Goal: Register for event/course

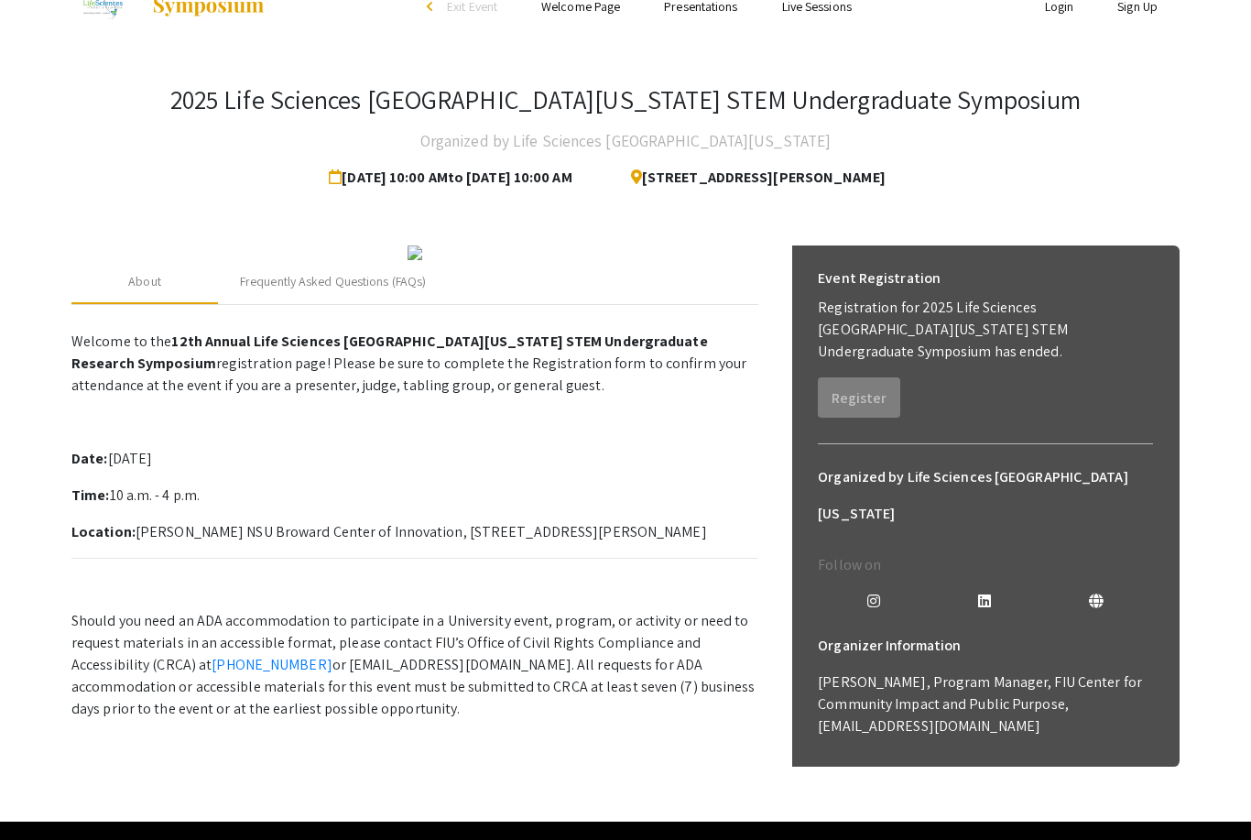
scroll to position [53, 0]
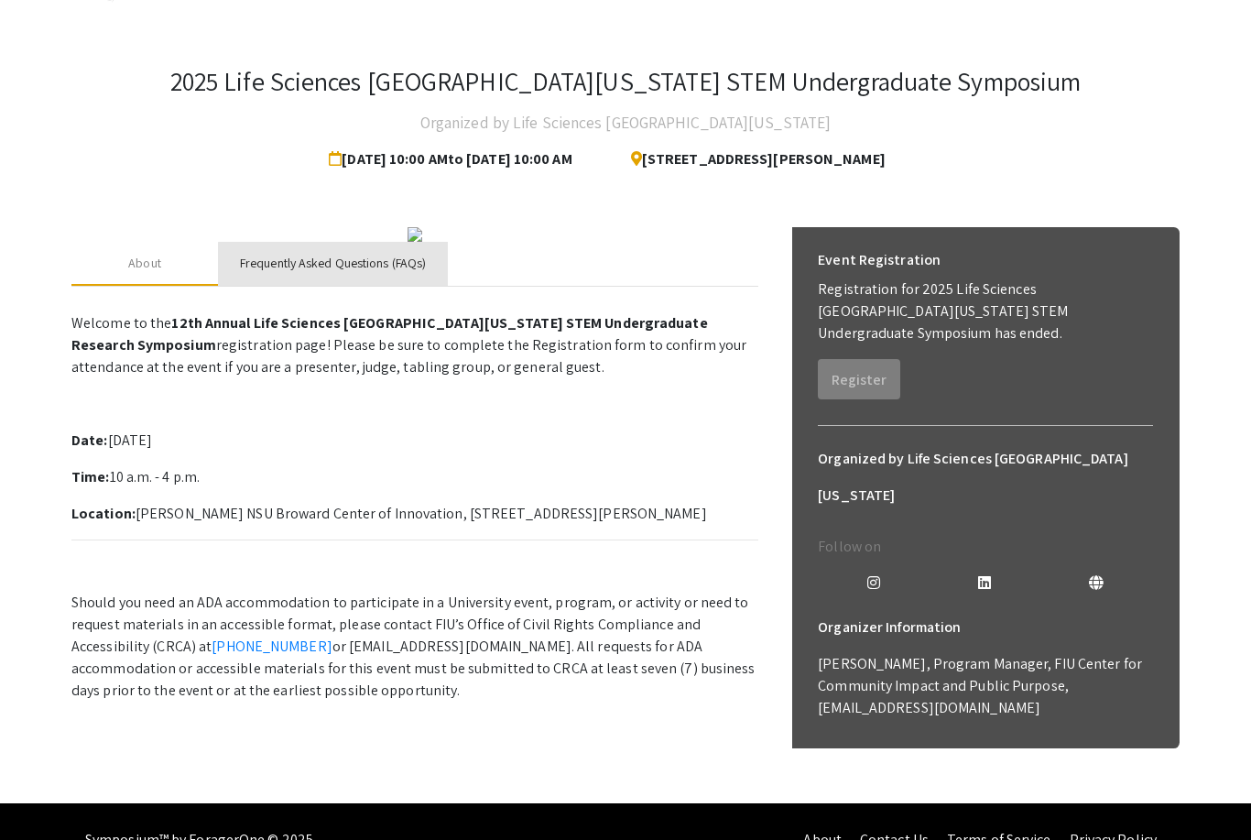
click at [377, 273] on div "Frequently Asked Questions (FAQs)" at bounding box center [333, 263] width 186 height 19
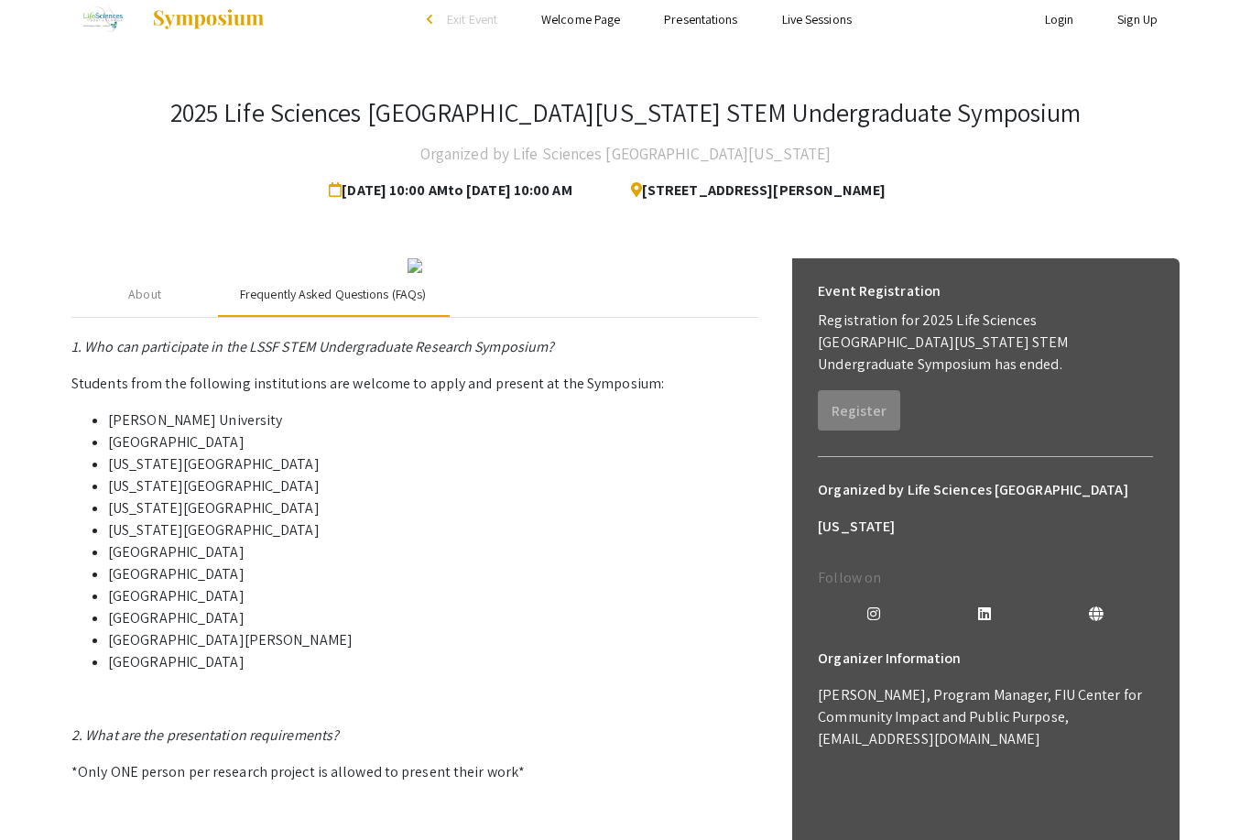
scroll to position [0, 0]
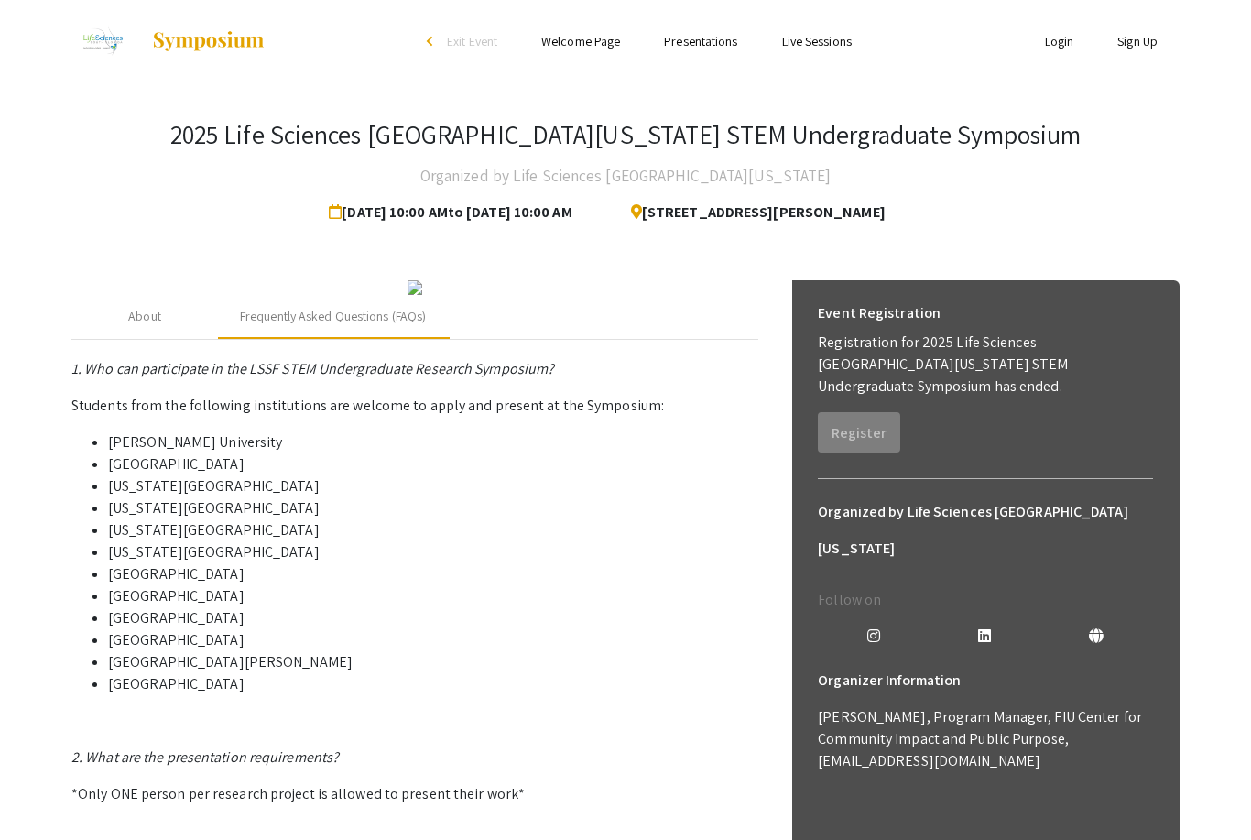
click at [1147, 48] on link "Sign Up" at bounding box center [1137, 41] width 40 height 16
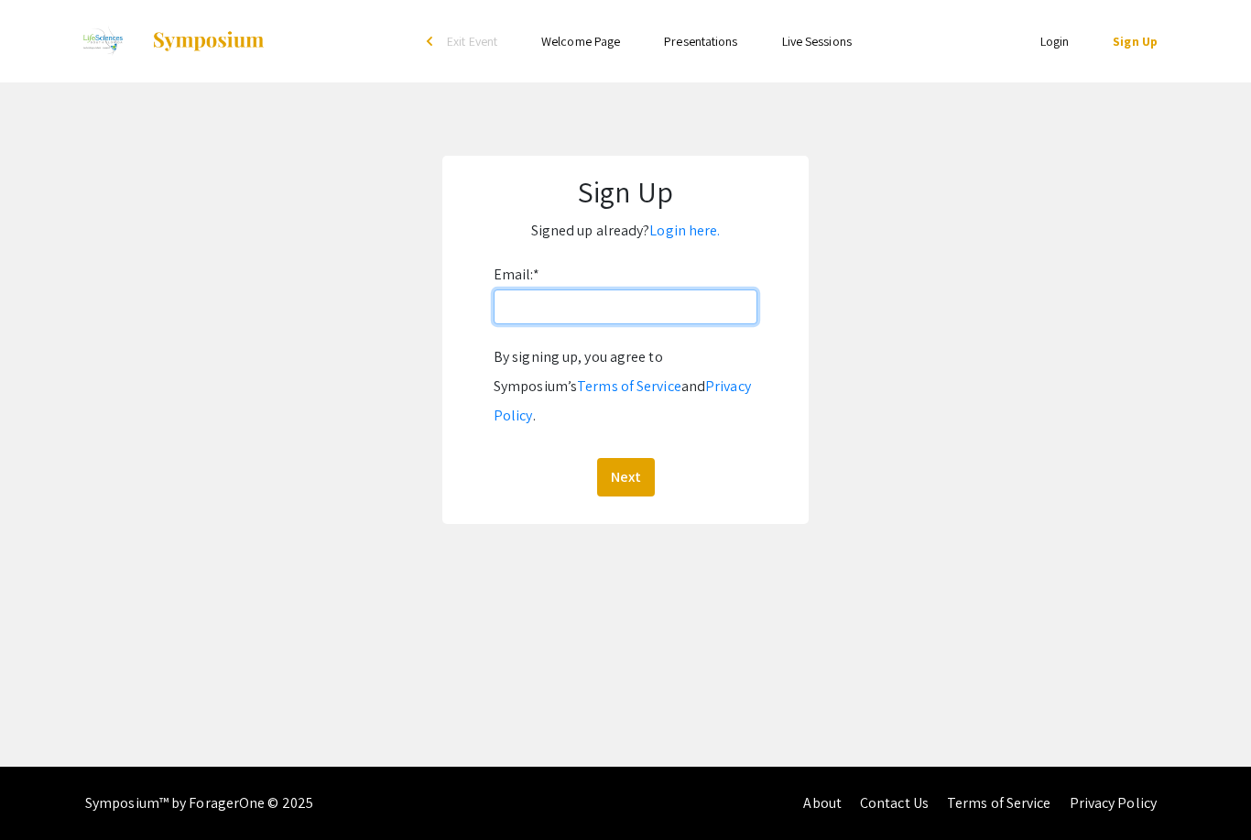
click at [681, 309] on input "Email: *" at bounding box center [625, 306] width 264 height 35
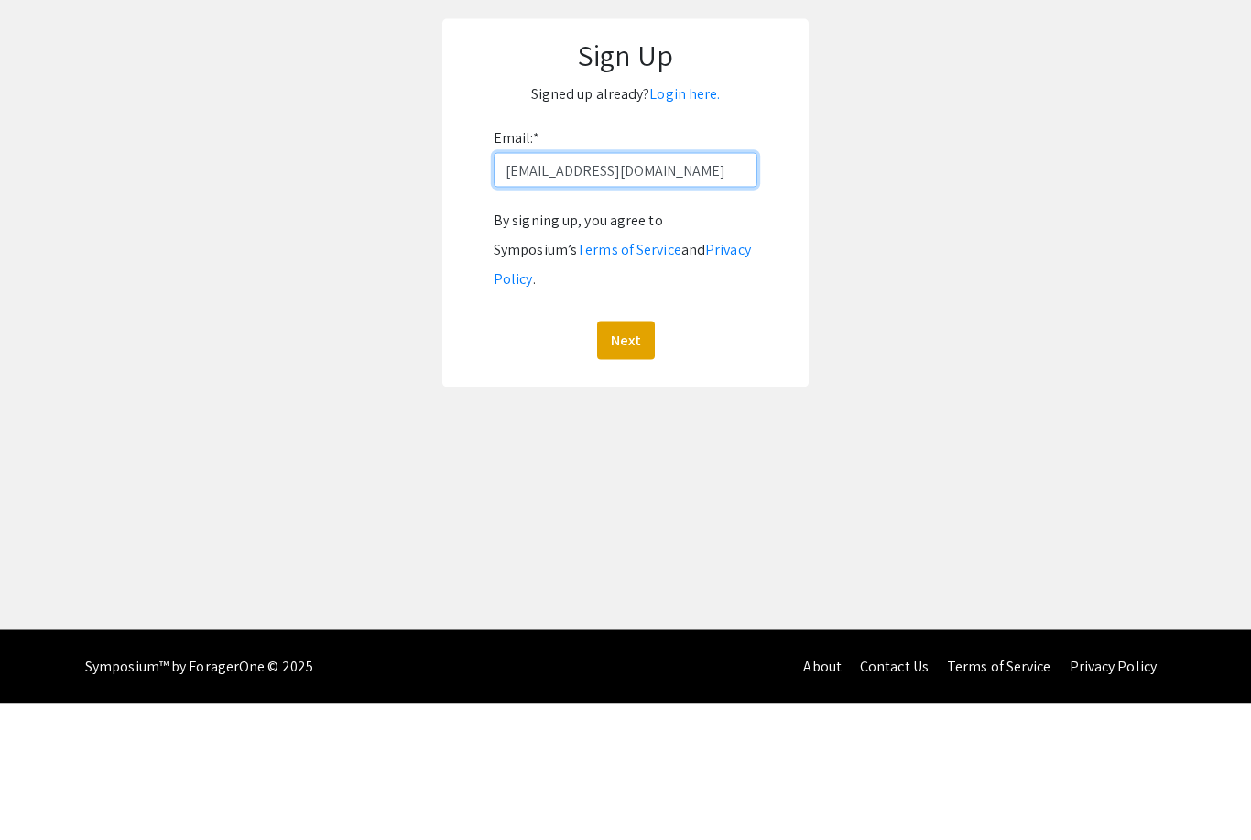
type input "swmartone1@icloud.com"
click at [634, 458] on button "Next" at bounding box center [626, 477] width 58 height 38
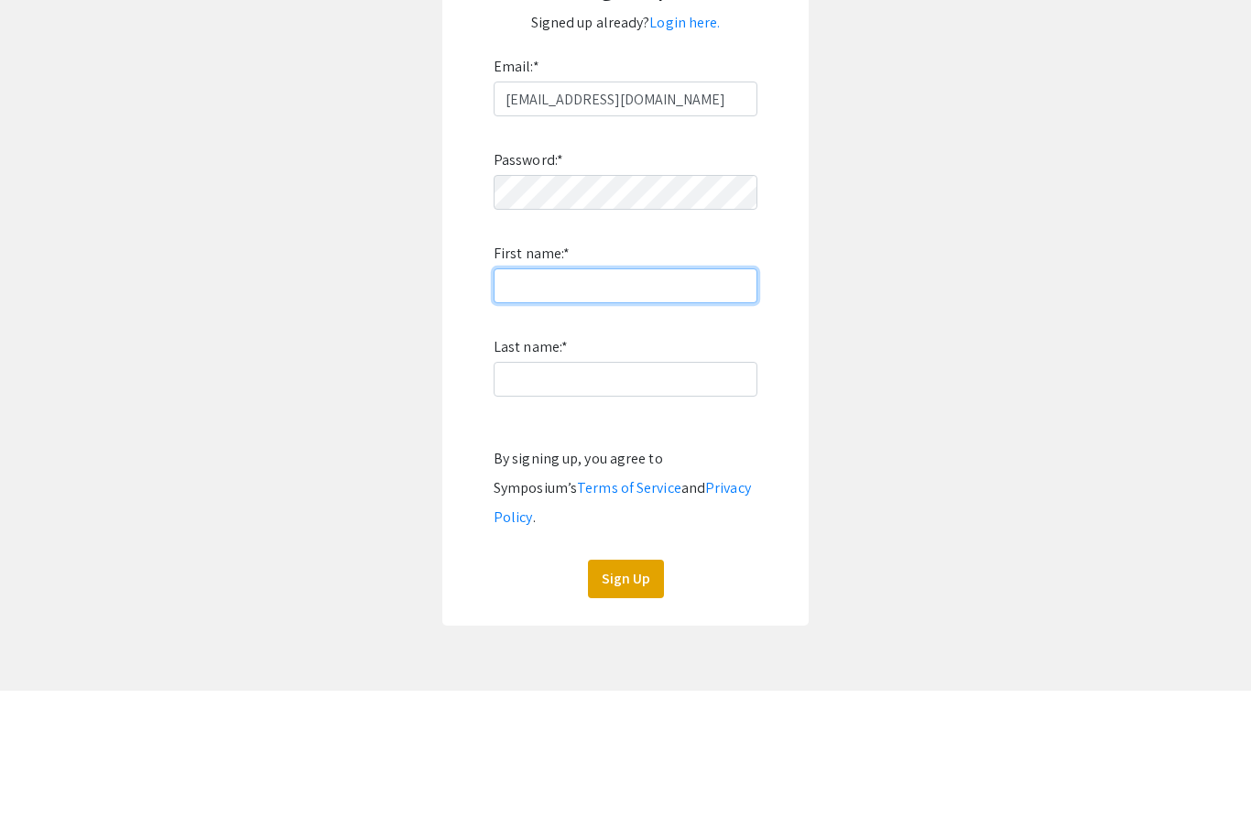
click at [540, 417] on input "First name: *" at bounding box center [625, 434] width 264 height 35
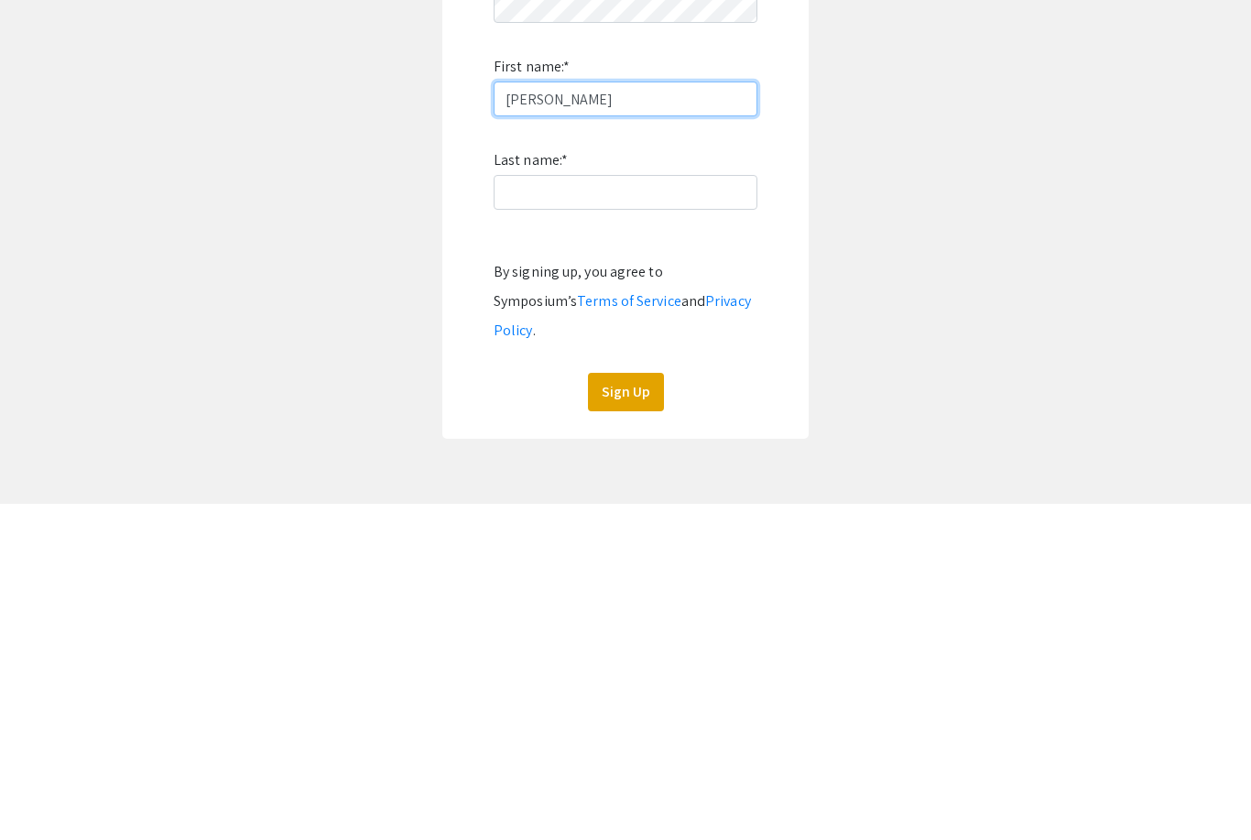
type input "suzanne"
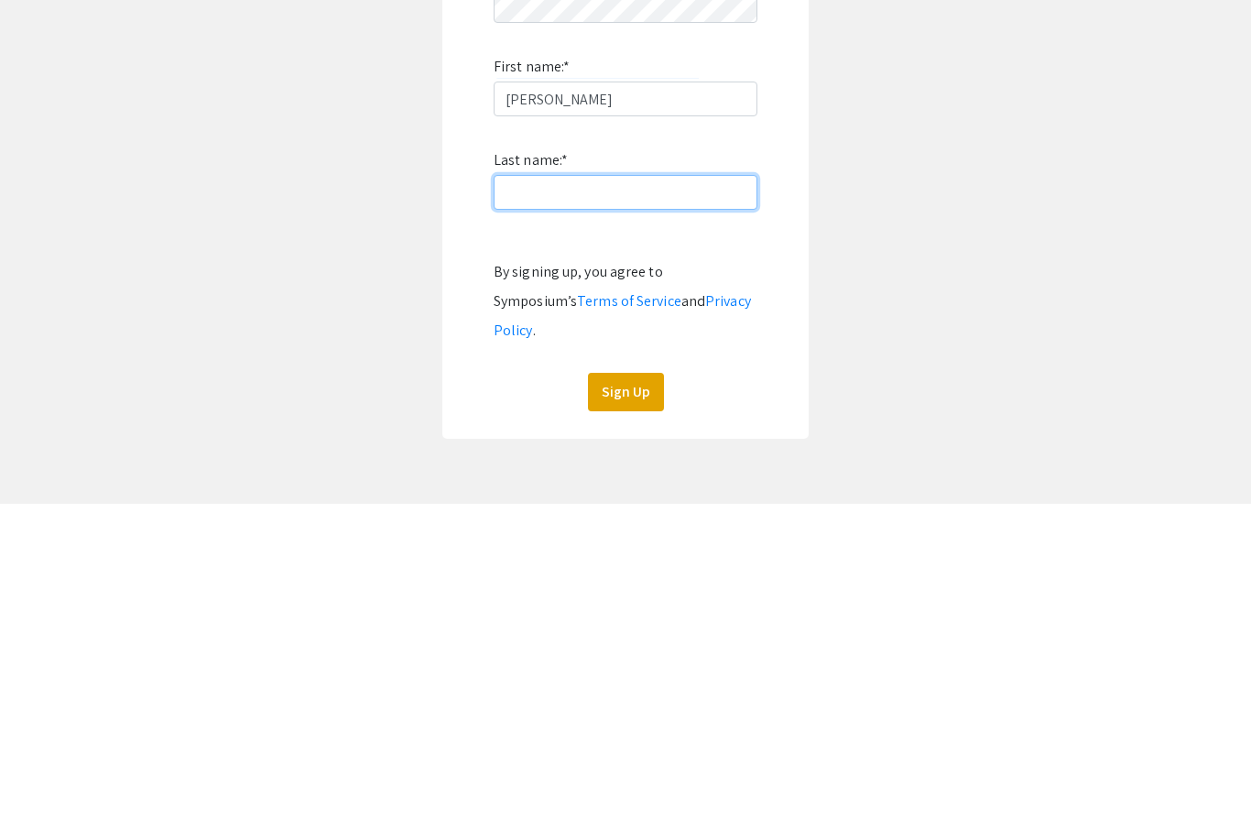
click at [685, 511] on input "Last name: *" at bounding box center [625, 528] width 264 height 35
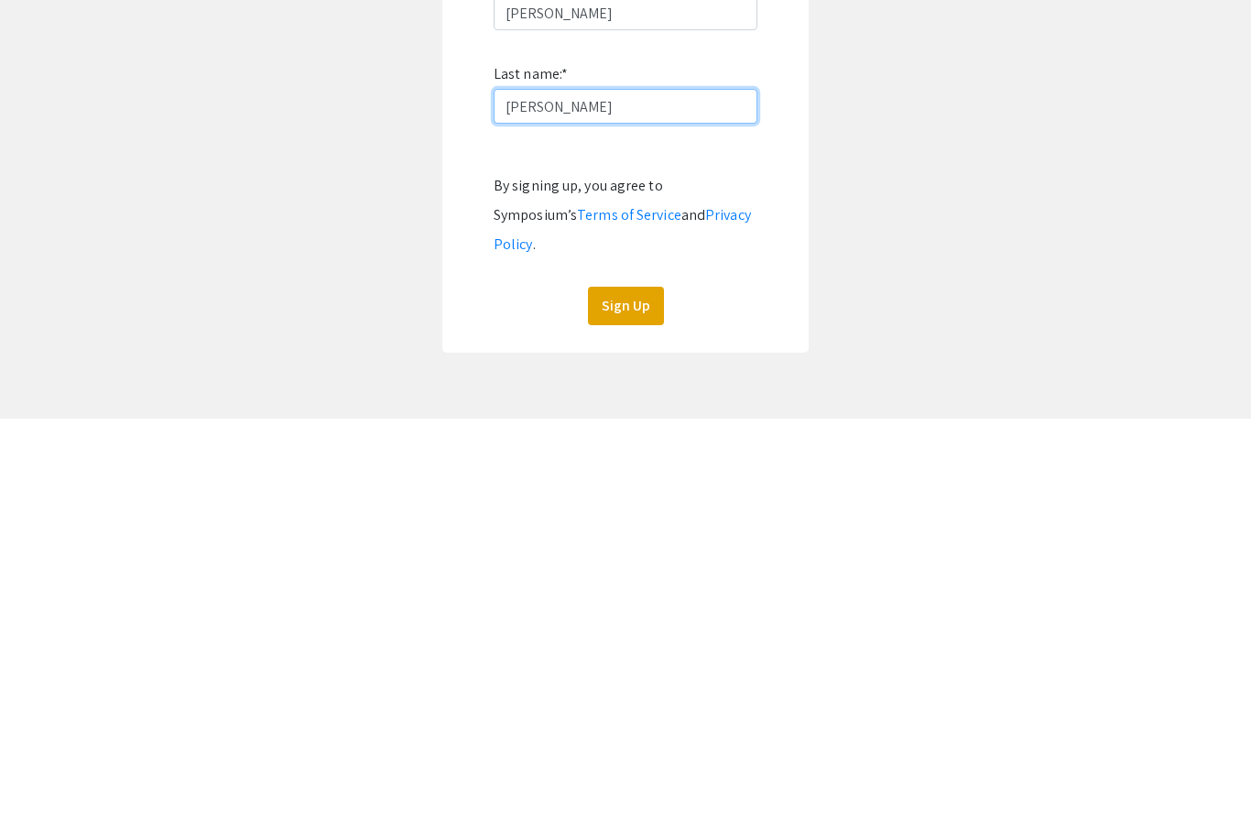
type input "wasalinko-martone"
click at [631, 709] on button "Sign Up" at bounding box center [626, 728] width 76 height 38
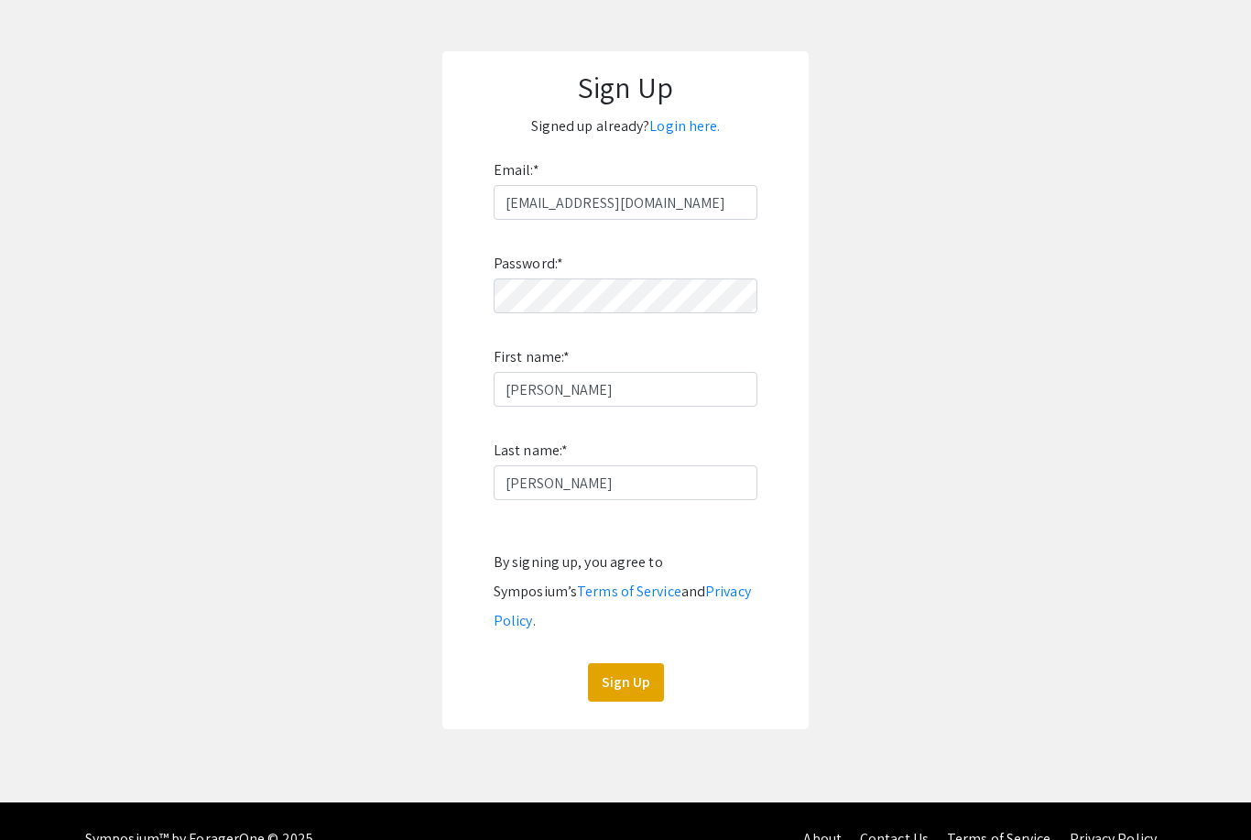
click at [635, 663] on button "Sign Up" at bounding box center [626, 682] width 76 height 38
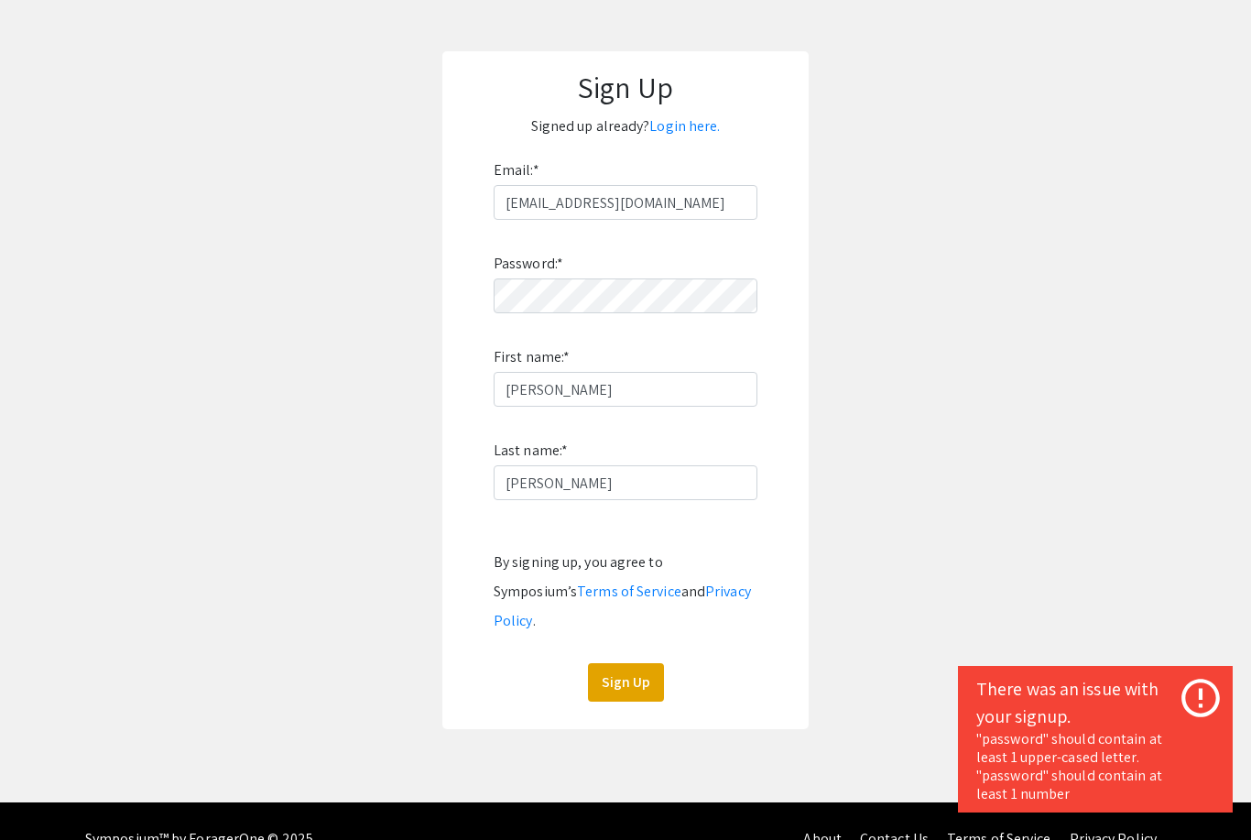
scroll to position [111, 0]
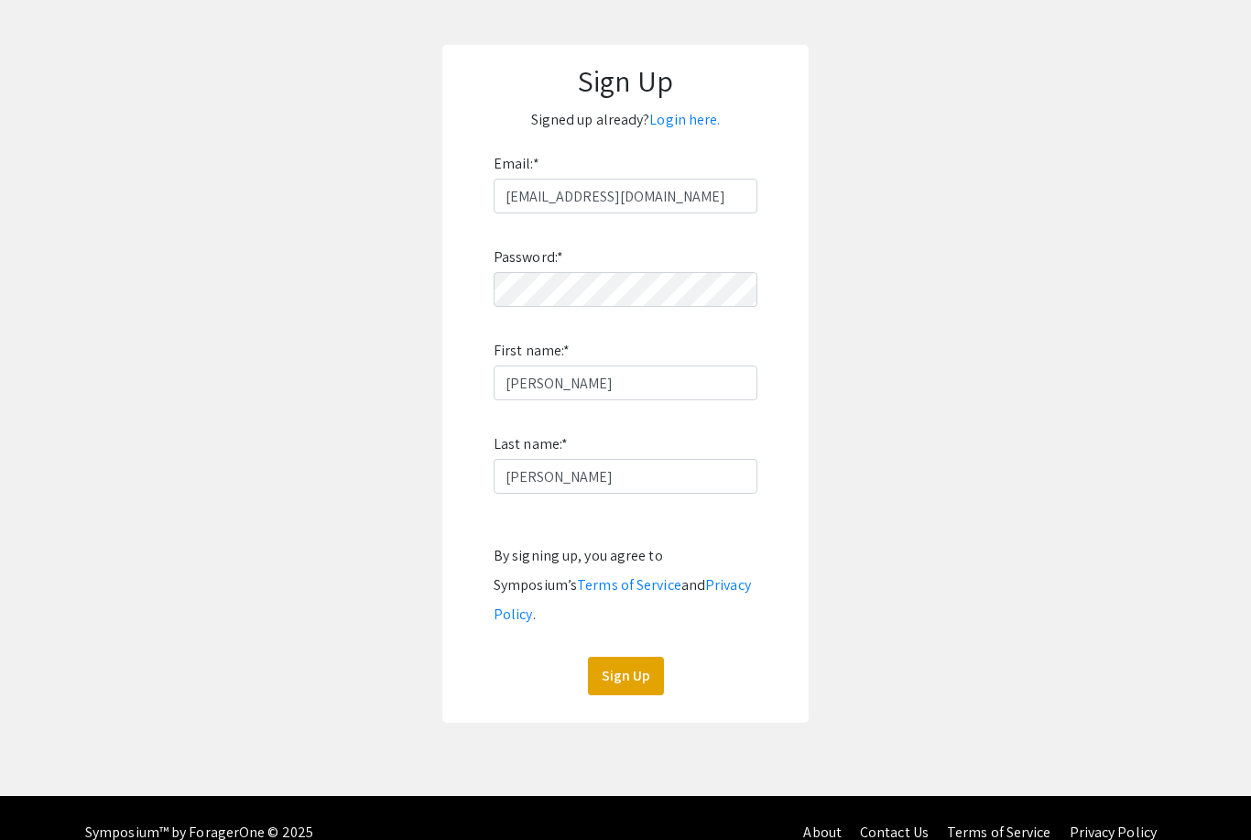
click at [1174, 721] on div "Skip navigation arrow_back_ios Exit Event Welcome Page Presentations Live Sessi…" at bounding box center [625, 342] width 1251 height 906
click at [623, 656] on button "Sign Up" at bounding box center [626, 675] width 76 height 38
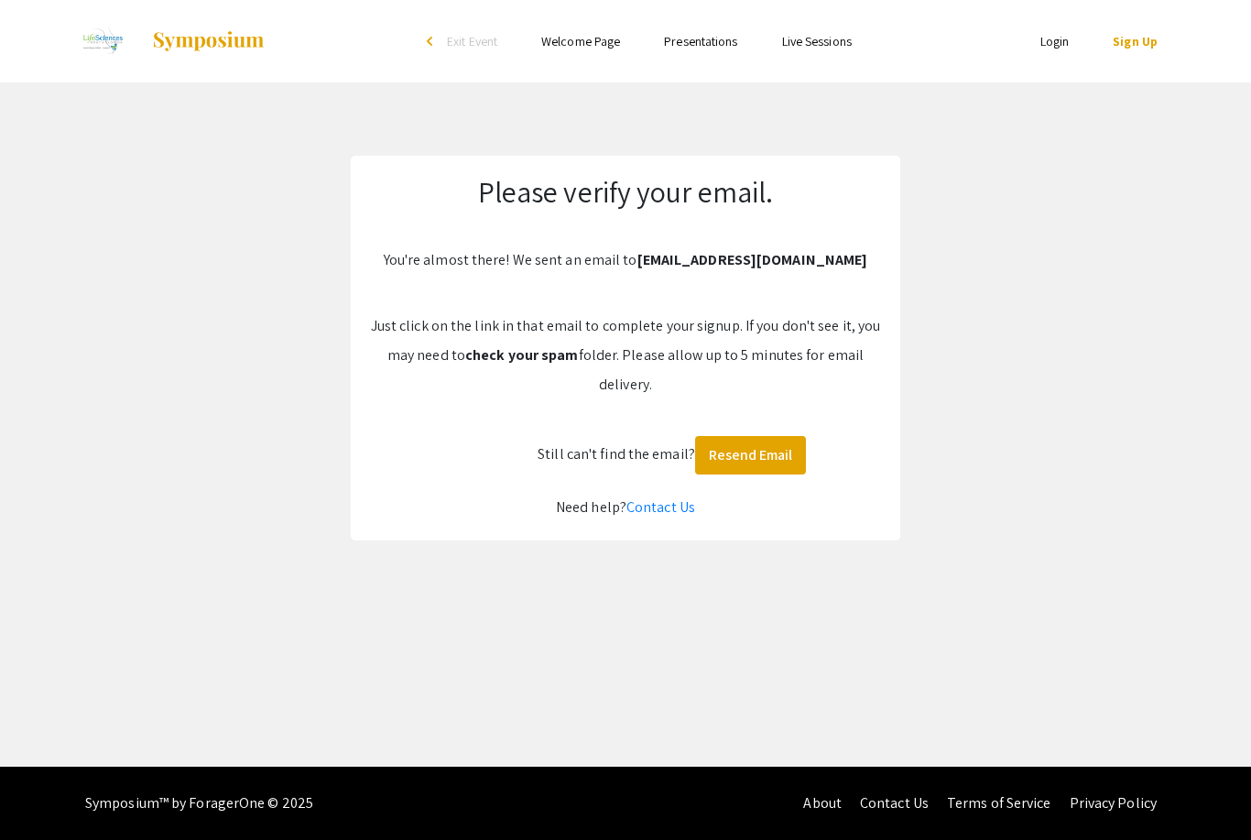
scroll to position [59, 0]
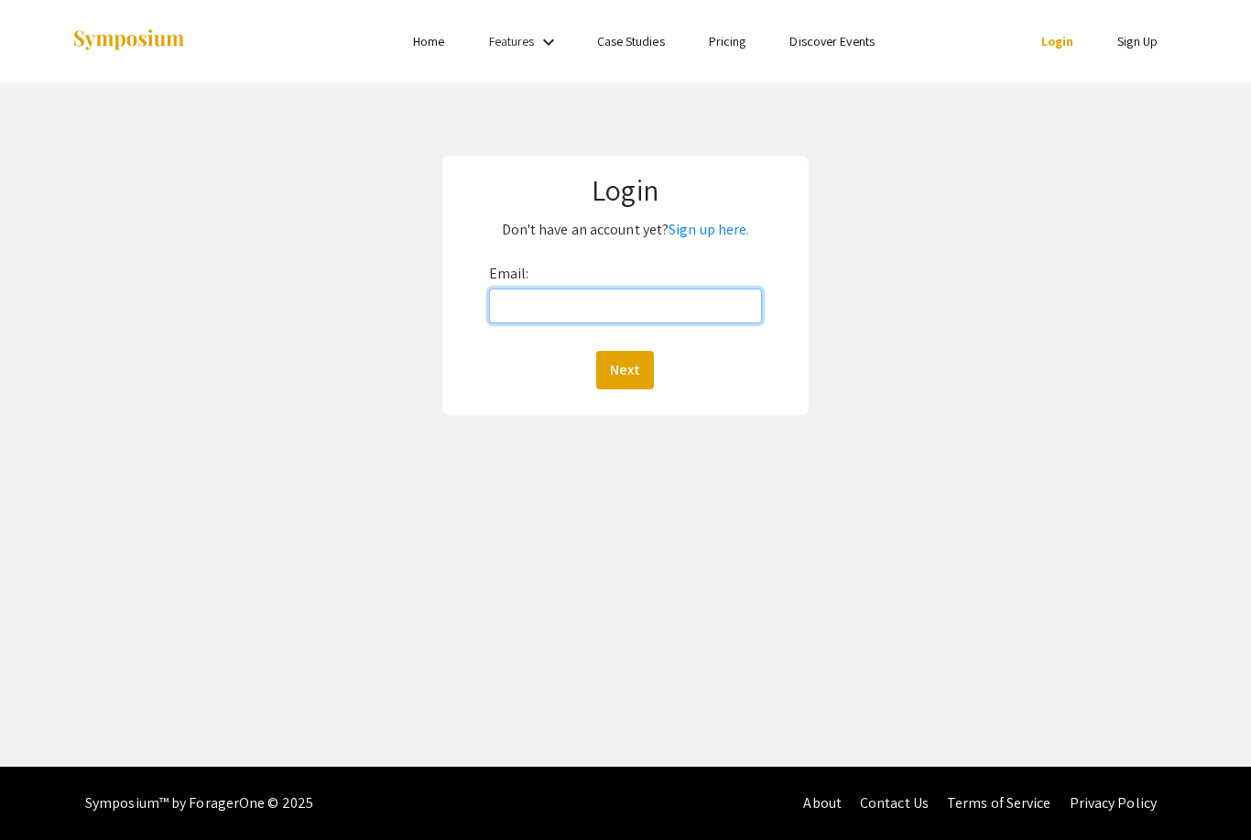
click at [529, 305] on input "Email:" at bounding box center [625, 305] width 273 height 35
type input "swmartone1@icloud.com"
click at [628, 373] on button "Next" at bounding box center [625, 370] width 58 height 38
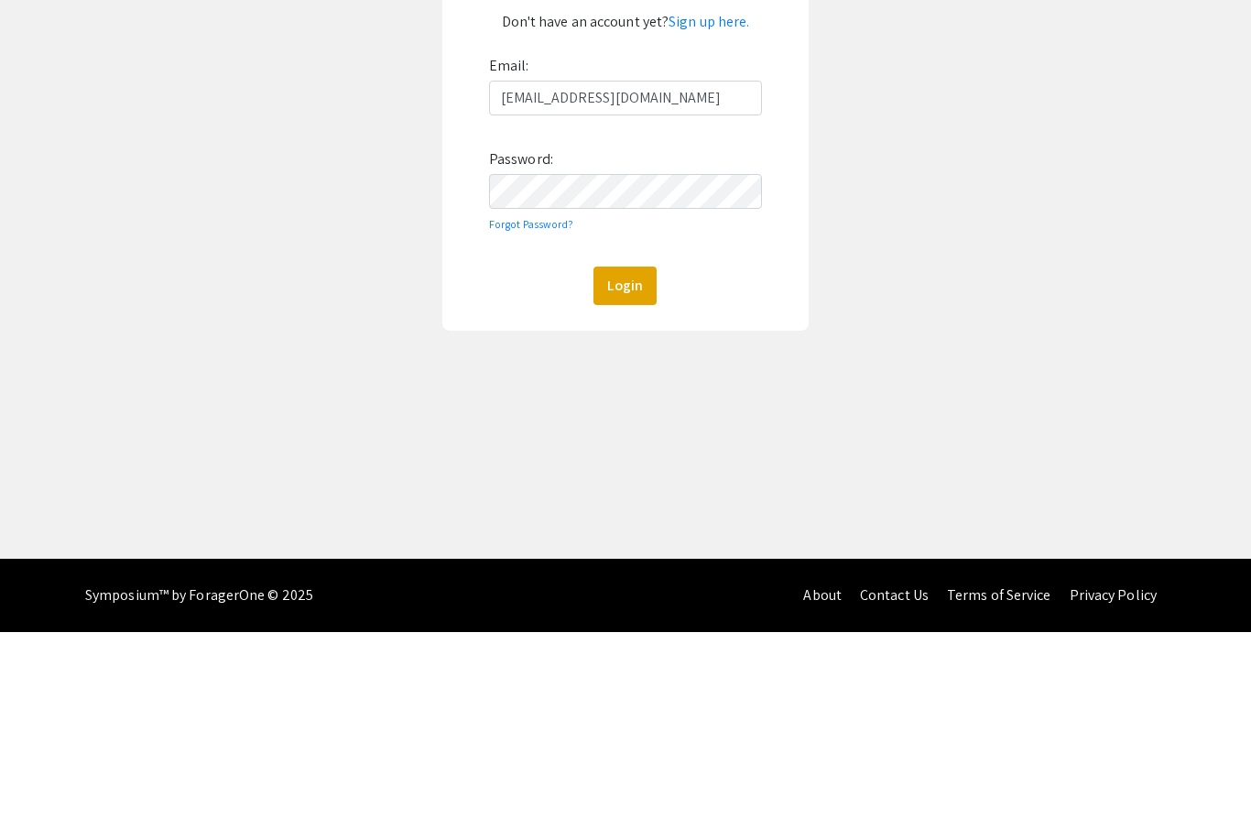
click at [633, 474] on button "Login" at bounding box center [624, 493] width 63 height 38
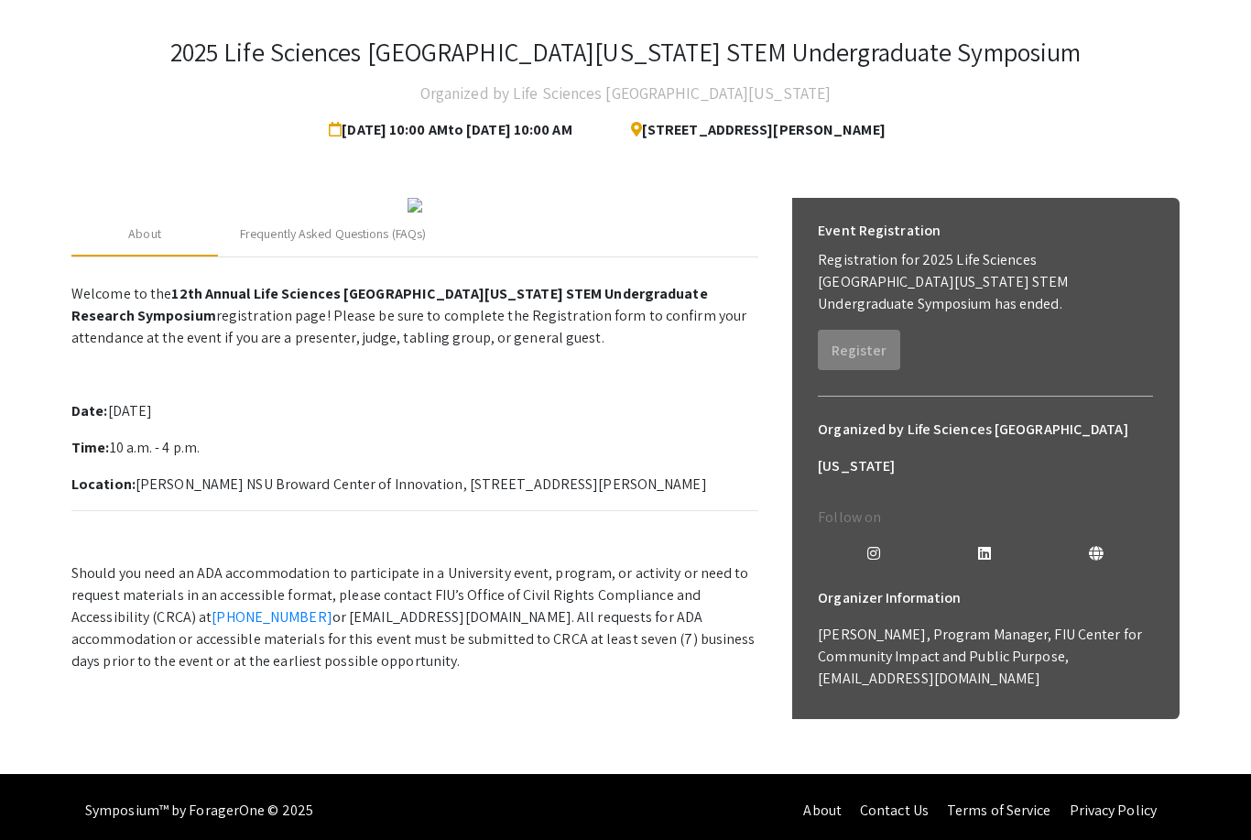
scroll to position [82, 0]
click at [357, 244] on div "Frequently Asked Questions (FAQs)" at bounding box center [333, 233] width 186 height 19
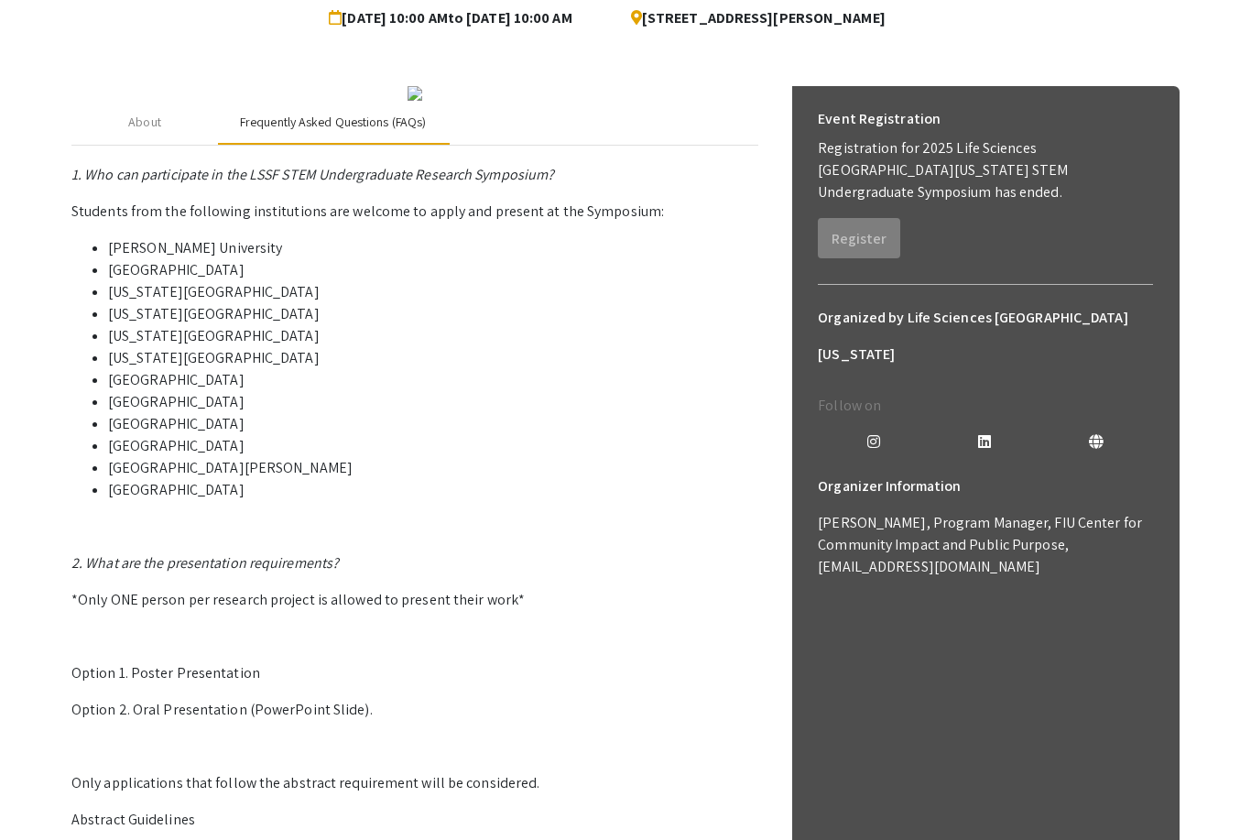
scroll to position [190, 0]
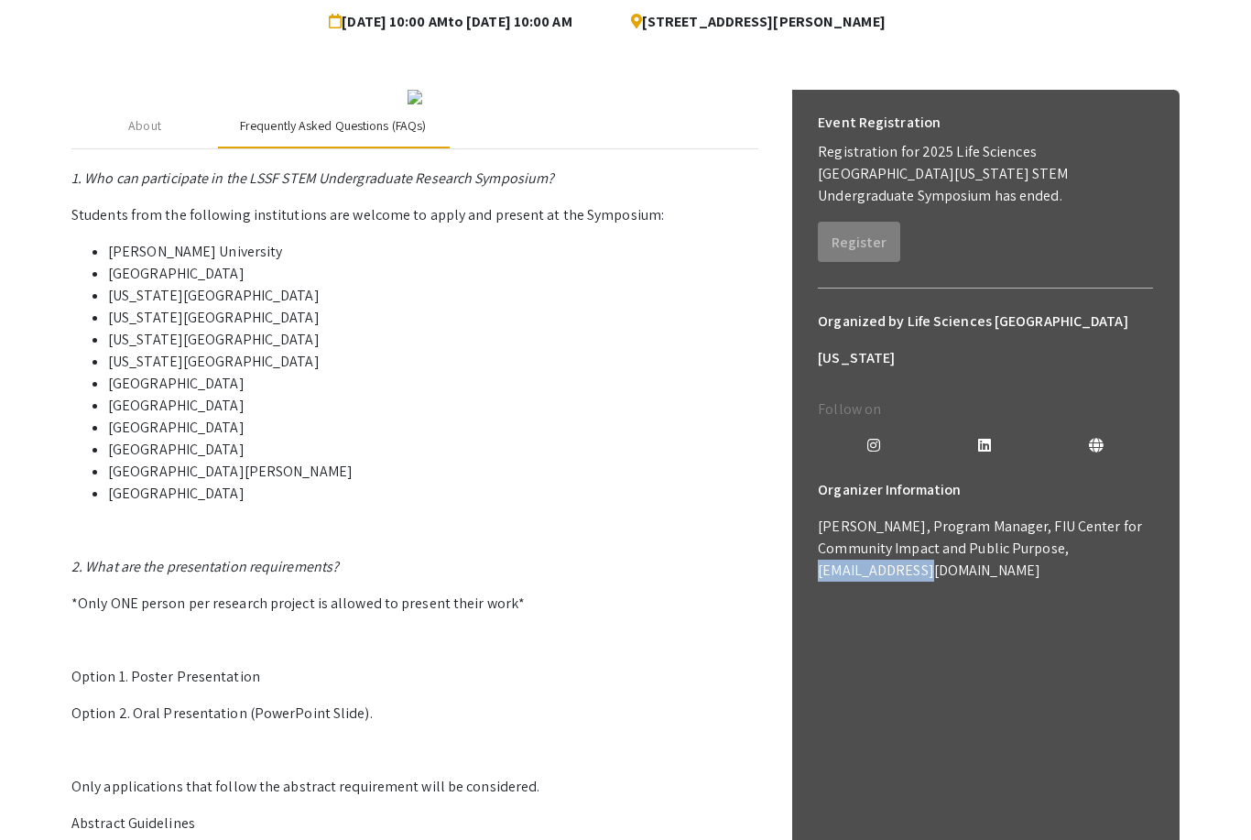
copy p "aalzate@fiu.edu"
click at [529, 439] on li "Nova Southeastern University" at bounding box center [433, 428] width 650 height 22
